Goal: Information Seeking & Learning: Check status

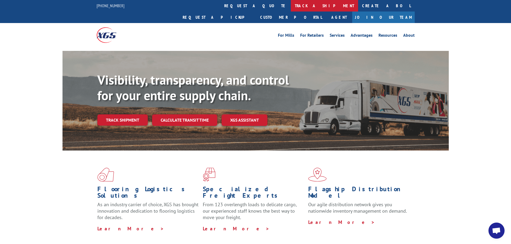
click at [291, 4] on link "track a shipment" at bounding box center [324, 6] width 67 height 12
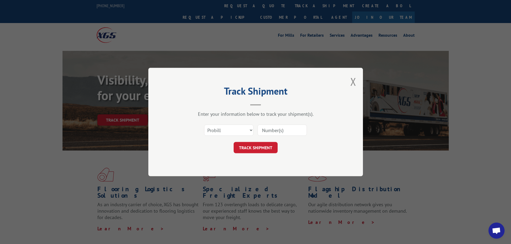
click at [271, 133] on input at bounding box center [281, 130] width 49 height 11
paste input "17336894"
type input "17336894"
click at [265, 153] on button "TRACK SHIPMENT" at bounding box center [256, 147] width 44 height 11
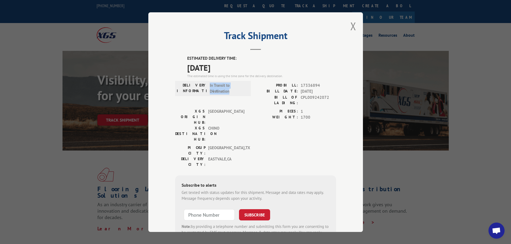
drag, startPoint x: 207, startPoint y: 85, endPoint x: 231, endPoint y: 91, distance: 24.8
click at [231, 91] on div "DELIVERY INFORMATION: In Transit to Destination" at bounding box center [213, 88] width 72 height 12
copy span "In Transit to Destination"
drag, startPoint x: 351, startPoint y: 25, endPoint x: 339, endPoint y: 5, distance: 23.4
click at [351, 25] on button "Close modal" at bounding box center [353, 26] width 6 height 14
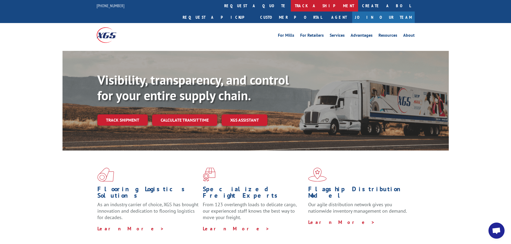
click at [291, 7] on link "track a shipment" at bounding box center [324, 6] width 67 height 12
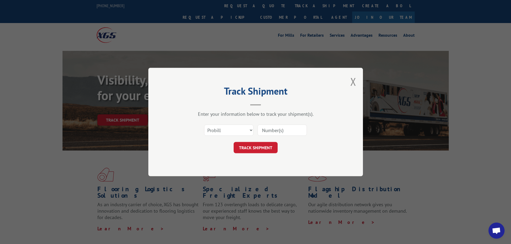
click at [269, 128] on input at bounding box center [281, 130] width 49 height 11
paste input "17336894"
type input "17336894"
click at [261, 146] on button "TRACK SHIPMENT" at bounding box center [256, 147] width 44 height 11
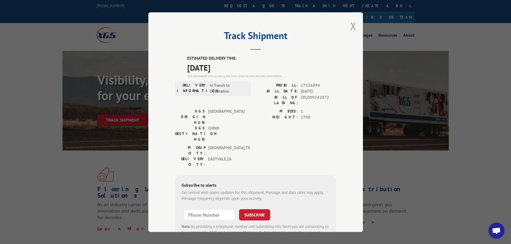
click at [351, 23] on button "Close modal" at bounding box center [353, 26] width 6 height 14
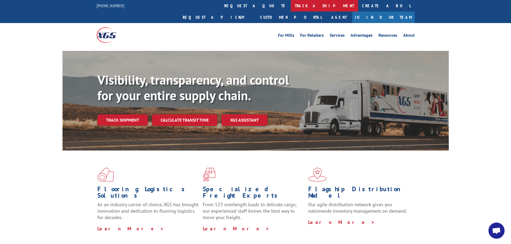
click at [291, 6] on link "track a shipment" at bounding box center [324, 6] width 67 height 12
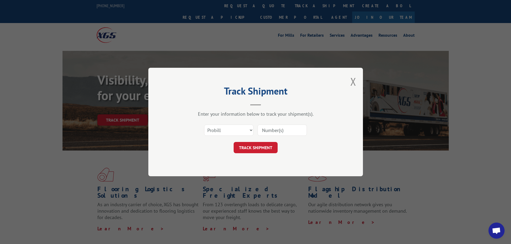
click at [269, 126] on input at bounding box center [281, 130] width 49 height 11
paste input "17336894"
type input "17336894"
click at [262, 144] on button "TRACK SHIPMENT" at bounding box center [256, 147] width 44 height 11
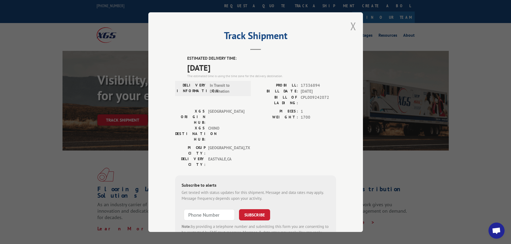
click at [352, 25] on button "Close modal" at bounding box center [353, 26] width 6 height 14
